Goal: Task Accomplishment & Management: Use online tool/utility

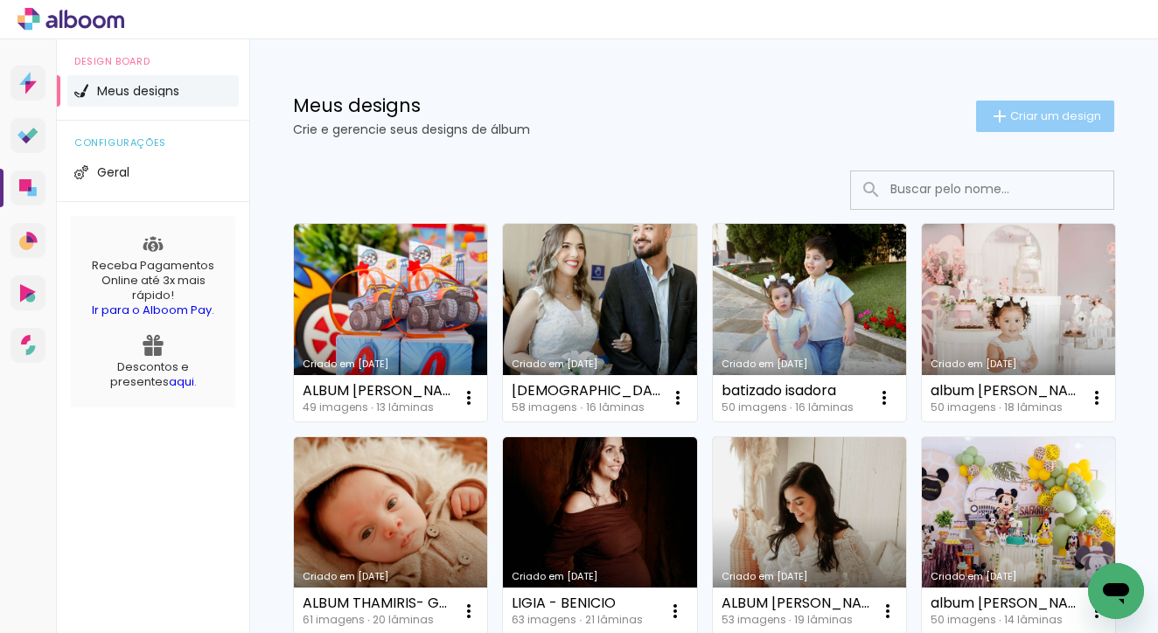
click at [990, 118] on iron-icon at bounding box center [999, 116] width 21 height 21
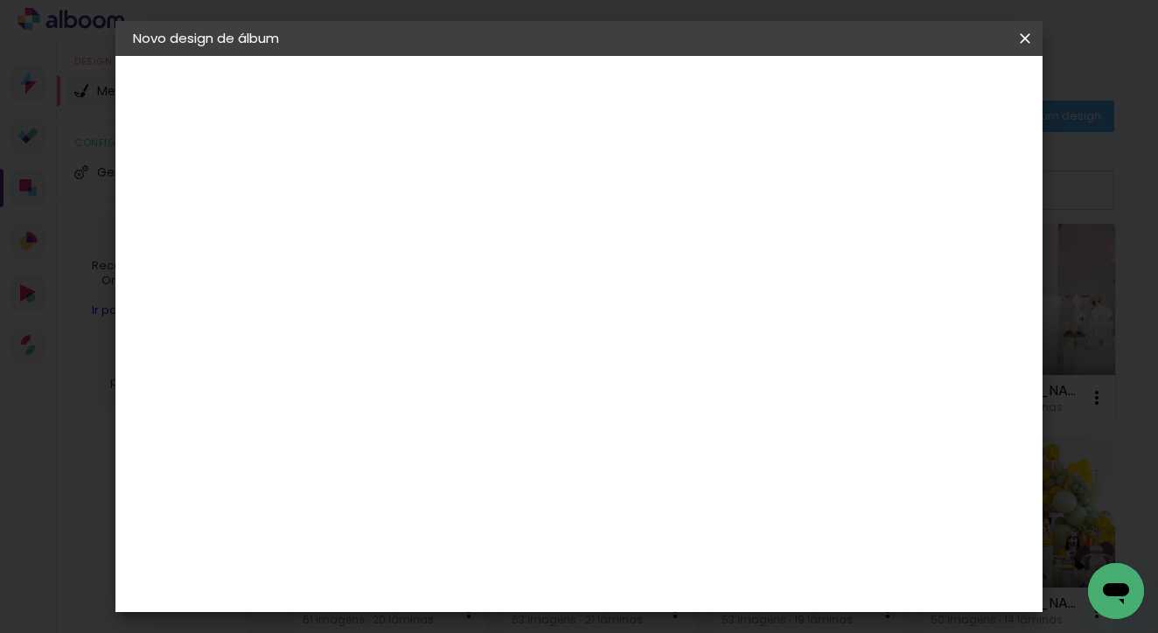
click at [419, 235] on input at bounding box center [419, 234] width 0 height 27
type input "ALBUM [PERSON_NAME]"
type paper-input "ALBUM [PERSON_NAME]"
click at [0, 0] on slot "Avançar" at bounding box center [0, 0] width 0 height 0
click at [0, 0] on slot "Tamanho Livre" at bounding box center [0, 0] width 0 height 0
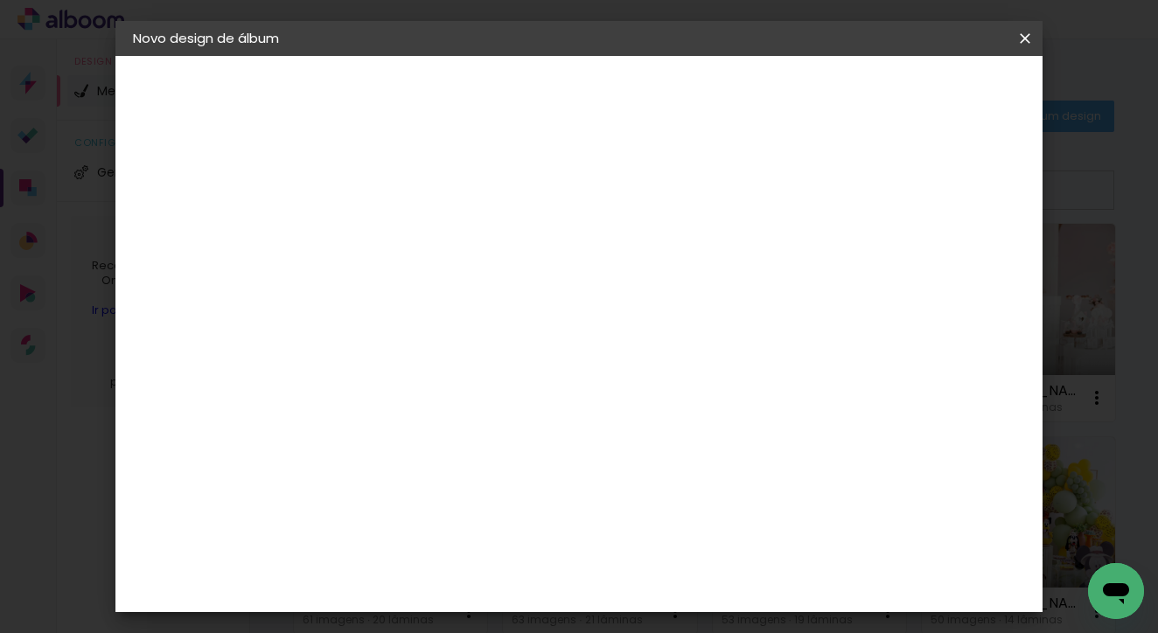
click at [0, 0] on slot "Avançar" at bounding box center [0, 0] width 0 height 0
drag, startPoint x: 400, startPoint y: 201, endPoint x: 372, endPoint y: 313, distance: 115.4
click at [353, 197] on div "mm Mostrar sangria" at bounding box center [651, 138] width 616 height 165
drag, startPoint x: 392, startPoint y: 439, endPoint x: 327, endPoint y: 435, distance: 64.9
click at [327, 56] on quentale-album-spec "Iniciar design Iniciar design" at bounding box center [578, 56] width 927 height 0
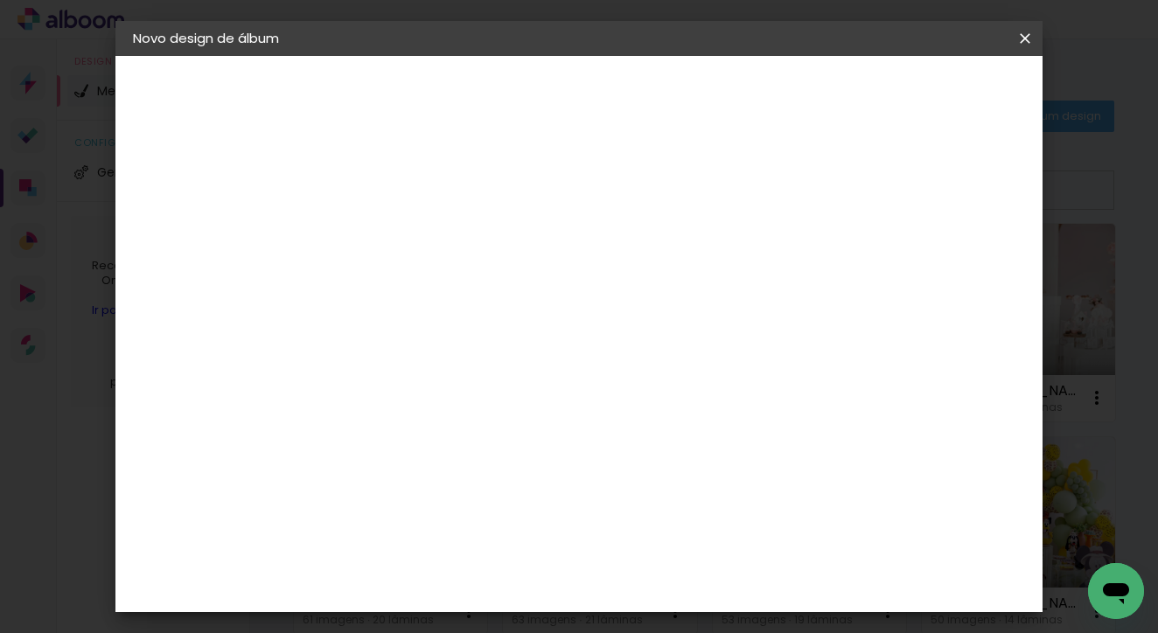
type input "3"
type input "20"
type paper-input "20"
click at [685, 545] on input "60" at bounding box center [675, 545] width 45 height 26
type input "40"
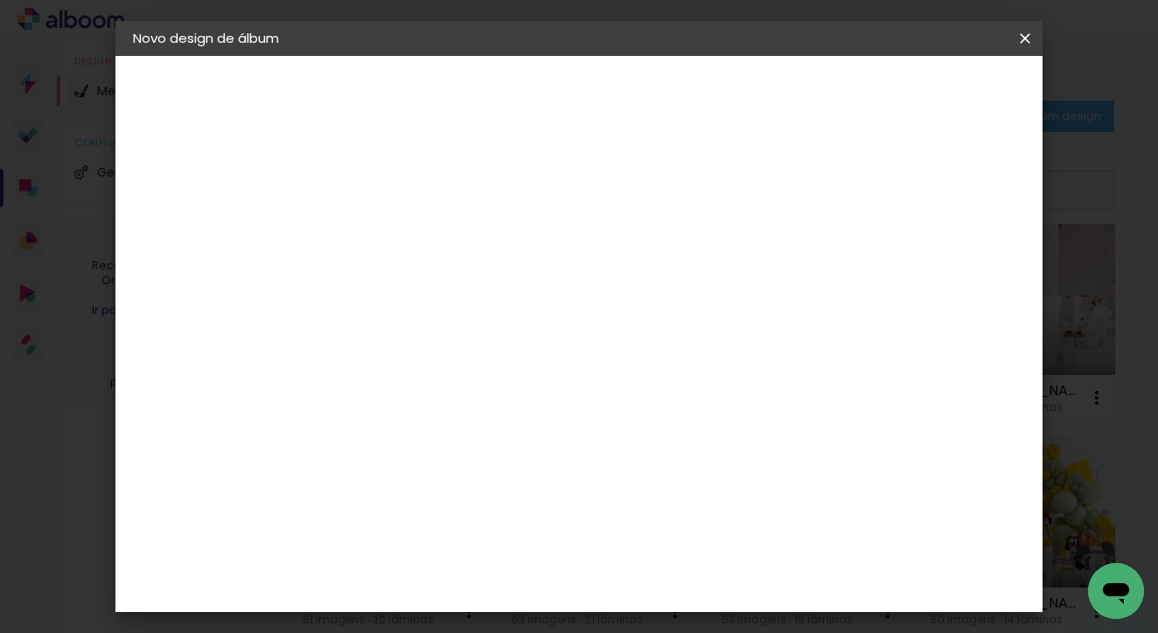
type paper-input "40"
click at [915, 99] on span "Iniciar design" at bounding box center [876, 93] width 80 height 12
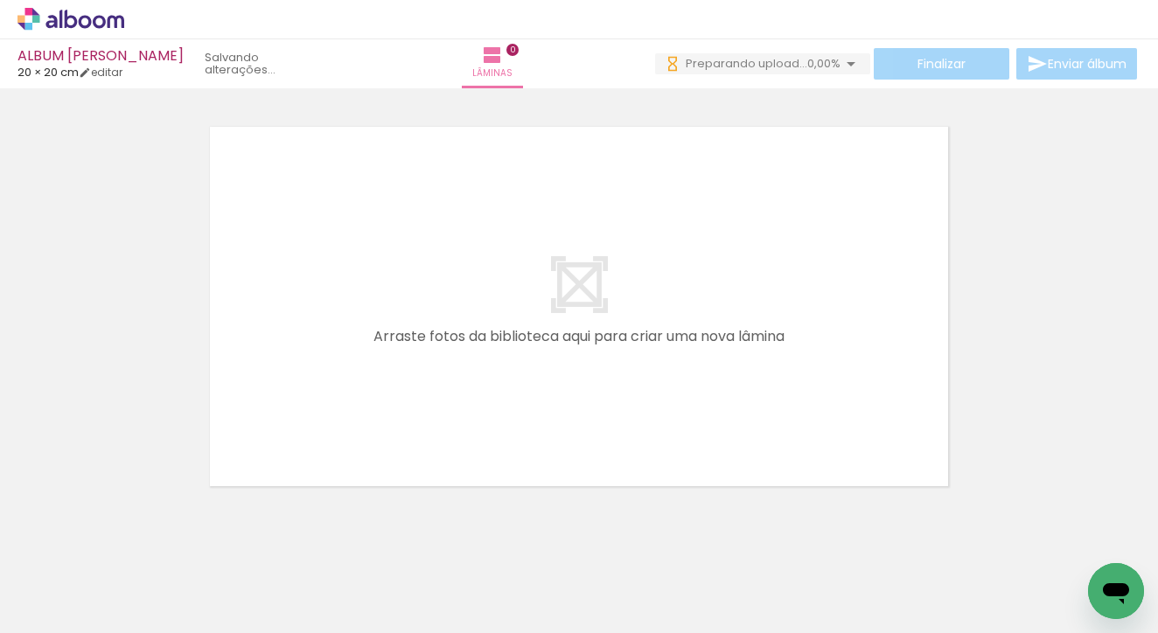
scroll to position [0, 982]
drag, startPoint x: 206, startPoint y: 630, endPoint x: 557, endPoint y: 619, distance: 351.0
click at [143, 623] on iron-horizontal-list at bounding box center [125, 578] width 35 height 109
drag, startPoint x: 374, startPoint y: 626, endPoint x: 685, endPoint y: 620, distance: 310.6
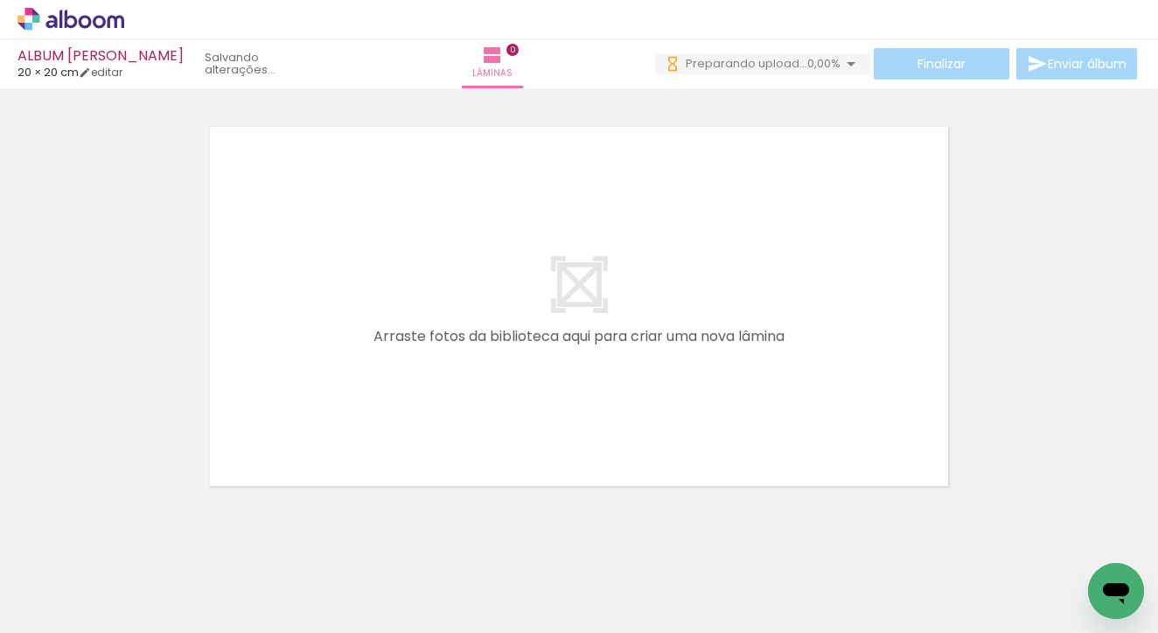
click at [143, 620] on iron-horizontal-list at bounding box center [125, 578] width 35 height 109
drag, startPoint x: 367, startPoint y: 629, endPoint x: 562, endPoint y: 626, distance: 195.1
click at [143, 626] on iron-horizontal-list at bounding box center [125, 578] width 35 height 109
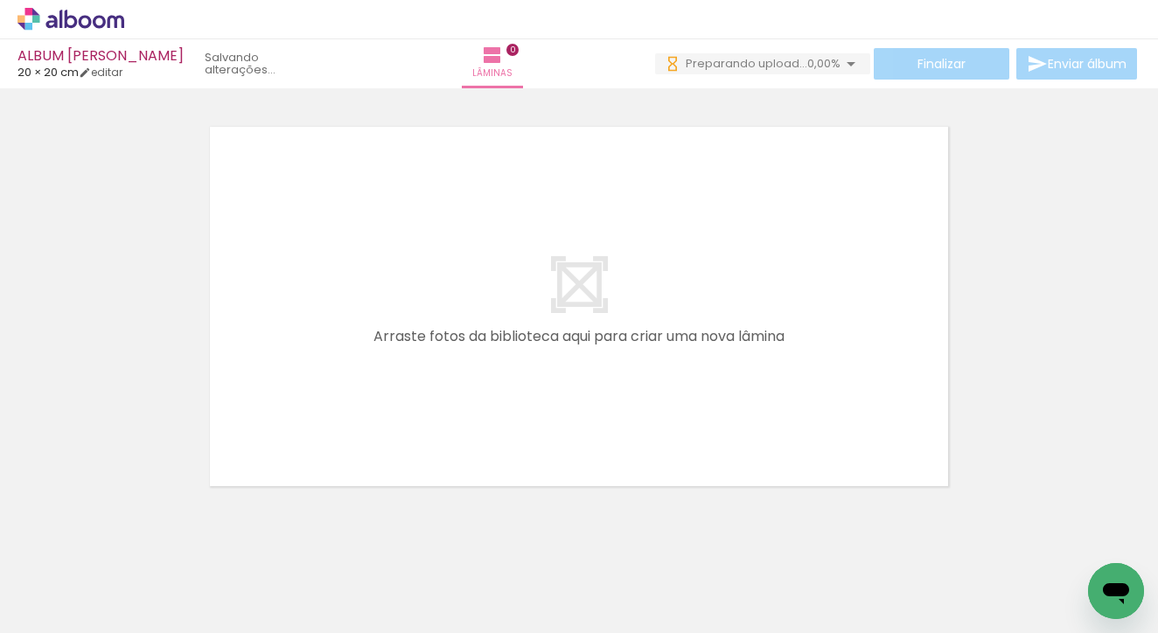
drag, startPoint x: 362, startPoint y: 630, endPoint x: 529, endPoint y: 618, distance: 167.6
click at [143, 617] on iron-horizontal-list at bounding box center [125, 578] width 35 height 109
drag, startPoint x: 430, startPoint y: 625, endPoint x: 558, endPoint y: 619, distance: 128.8
click at [143, 619] on iron-horizontal-list at bounding box center [125, 578] width 35 height 109
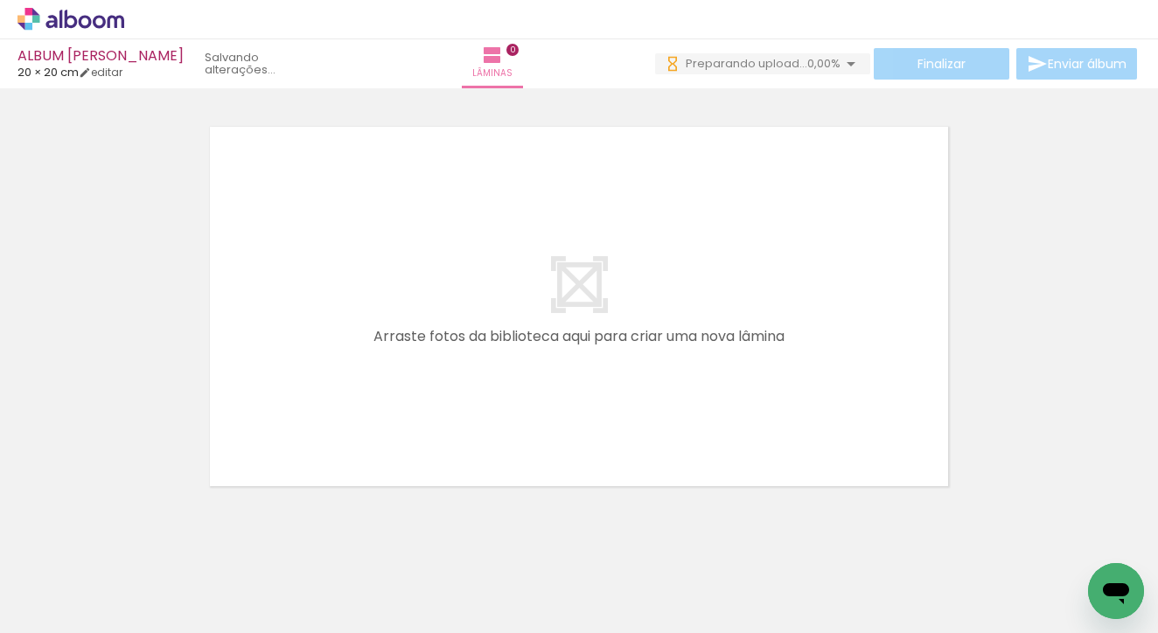
scroll to position [0, 0]
drag, startPoint x: 434, startPoint y: 626, endPoint x: 586, endPoint y: 619, distance: 152.4
click at [143, 626] on iron-horizontal-list at bounding box center [125, 578] width 35 height 109
